Goal: Navigation & Orientation: Understand site structure

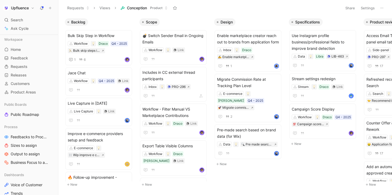
scroll to position [169, 0]
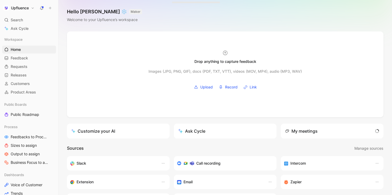
click at [26, 8] on h1 "Upfluence" at bounding box center [20, 8] width 18 height 5
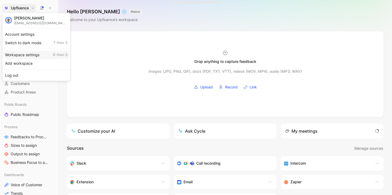
click at [29, 55] on div "Workspace settings G then S" at bounding box center [36, 55] width 66 height 9
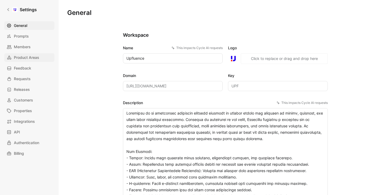
click at [29, 53] on link "Product Areas" at bounding box center [29, 57] width 50 height 9
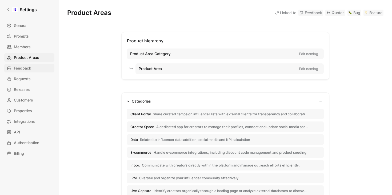
click at [32, 67] on link "Feedback" at bounding box center [29, 68] width 50 height 9
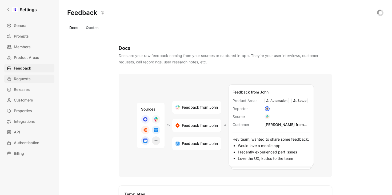
click at [29, 81] on span "Requests" at bounding box center [22, 79] width 17 height 6
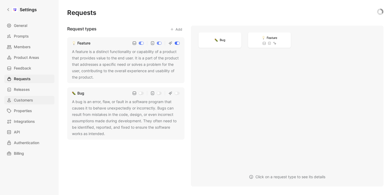
click at [27, 98] on span "Customers" at bounding box center [23, 100] width 19 height 6
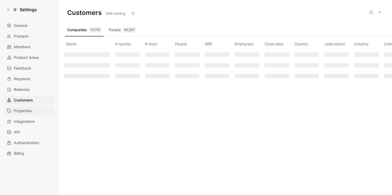
click at [25, 111] on span "Properties" at bounding box center [23, 111] width 18 height 6
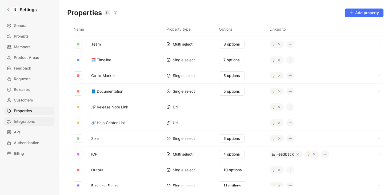
click at [25, 122] on span "Integrations" at bounding box center [24, 121] width 21 height 6
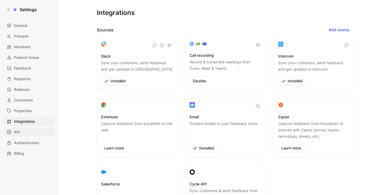
click at [26, 133] on link "API" at bounding box center [29, 132] width 50 height 9
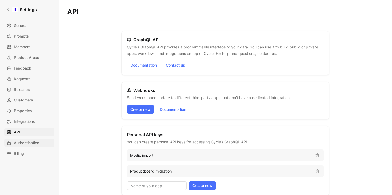
click at [26, 141] on span "Authentication" at bounding box center [26, 143] width 25 height 6
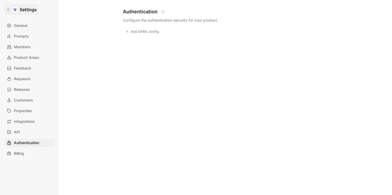
click at [16, 10] on div at bounding box center [14, 9] width 5 height 5
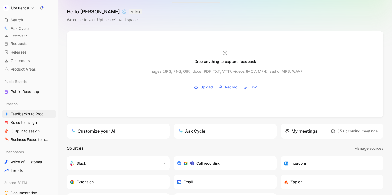
scroll to position [30, 0]
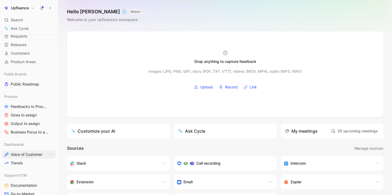
click at [27, 151] on link "Voice of Customer" at bounding box center [29, 155] width 54 height 8
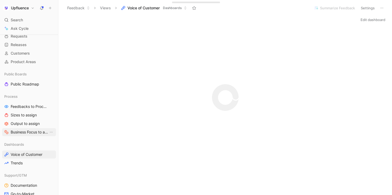
click at [29, 131] on span "Business Focus to assign" at bounding box center [30, 132] width 38 height 5
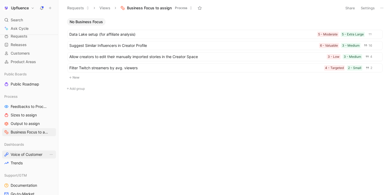
click at [29, 152] on link "Voice of Customer" at bounding box center [29, 155] width 54 height 8
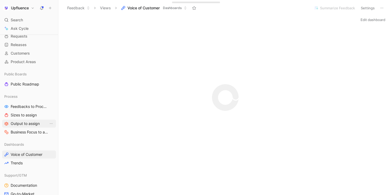
click at [31, 122] on span "Output to assign" at bounding box center [25, 123] width 29 height 5
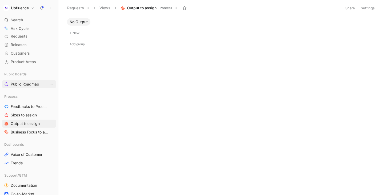
click at [29, 85] on span "Public Roadmap" at bounding box center [25, 84] width 29 height 5
